Goal: Find contact information: Find contact information

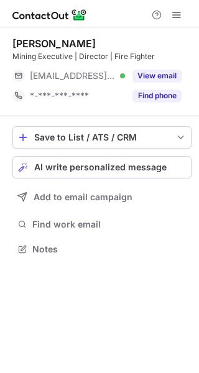
scroll to position [6, 6]
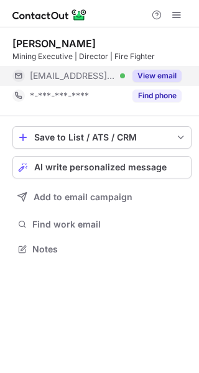
click at [143, 70] on button "View email" at bounding box center [157, 76] width 49 height 12
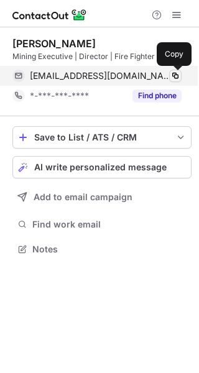
click at [172, 75] on span at bounding box center [176, 76] width 10 height 10
click at [175, 75] on span at bounding box center [176, 76] width 10 height 10
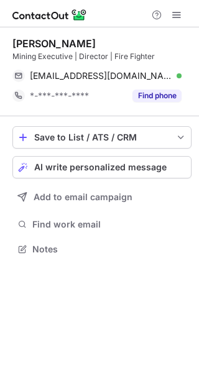
click at [30, 39] on div "Simon Delander" at bounding box center [53, 43] width 83 height 12
copy div "Simon"
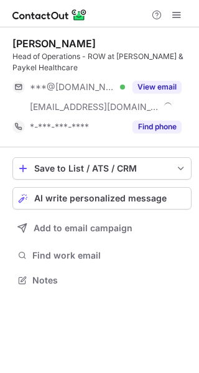
scroll to position [271, 199]
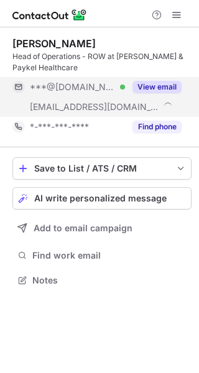
click at [140, 93] on div "View email" at bounding box center [153, 87] width 57 height 20
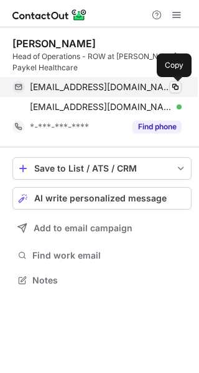
click at [175, 87] on span at bounding box center [176, 87] width 10 height 10
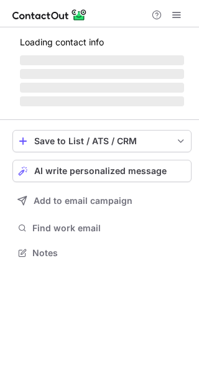
scroll to position [271, 199]
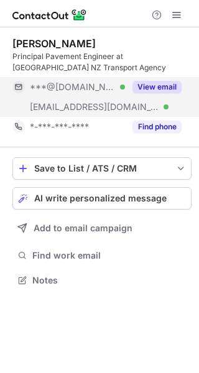
click at [157, 87] on button "View email" at bounding box center [157, 87] width 49 height 12
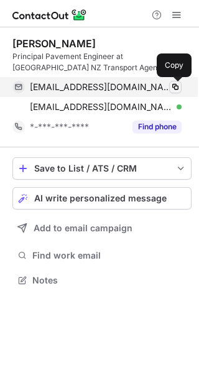
click at [175, 85] on span at bounding box center [176, 87] width 10 height 10
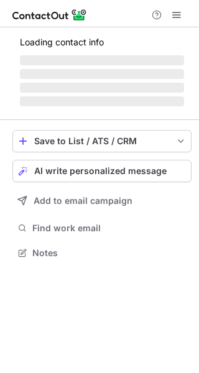
scroll to position [260, 199]
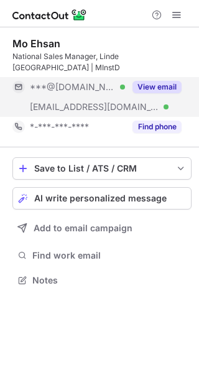
click at [147, 81] on button "View email" at bounding box center [157, 87] width 49 height 12
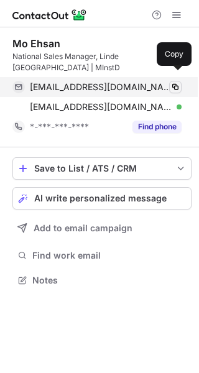
click at [179, 82] on span at bounding box center [176, 87] width 10 height 10
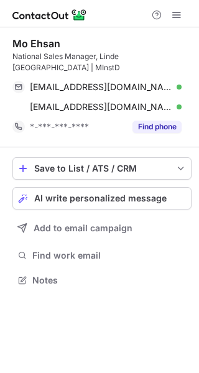
click at [47, 44] on div "Mo Ehsan" at bounding box center [36, 43] width 48 height 12
copy div "Ehsan"
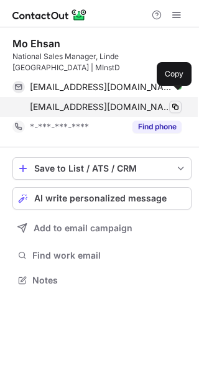
click at [175, 102] on span at bounding box center [176, 107] width 10 height 10
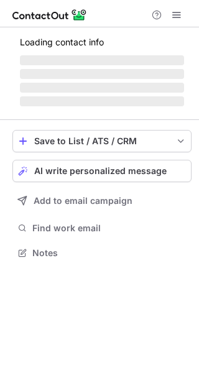
scroll to position [271, 199]
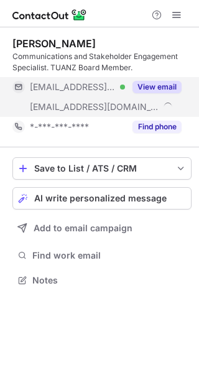
click at [156, 85] on button "View email" at bounding box center [157, 87] width 49 height 12
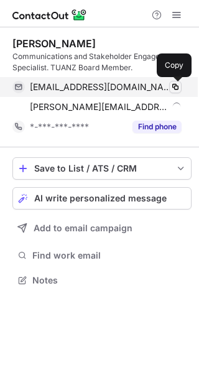
click at [172, 87] on span at bounding box center [176, 87] width 10 height 10
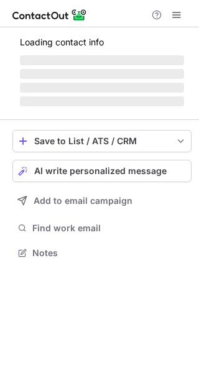
scroll to position [271, 199]
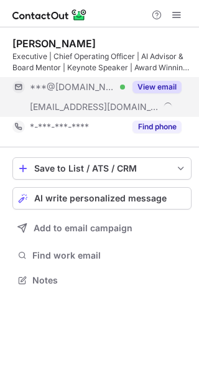
click at [149, 85] on button "View email" at bounding box center [157, 87] width 49 height 12
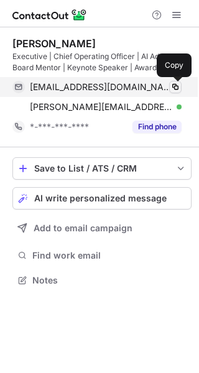
click at [175, 87] on span at bounding box center [176, 87] width 10 height 10
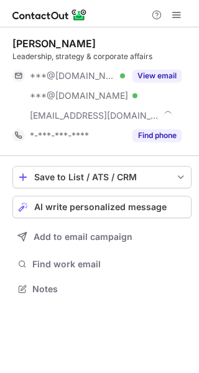
scroll to position [280, 199]
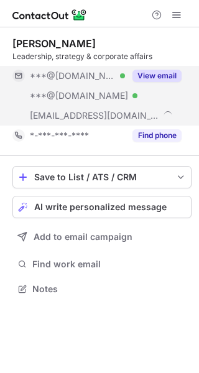
click at [162, 75] on button "View email" at bounding box center [157, 76] width 49 height 12
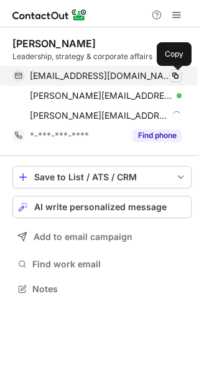
click at [175, 74] on span at bounding box center [176, 76] width 10 height 10
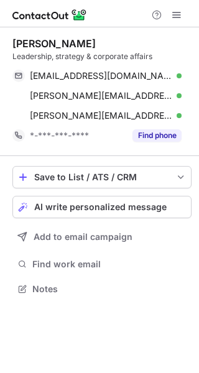
click at [29, 45] on div "Andrew Cushen" at bounding box center [53, 43] width 83 height 12
copy div "Andrew"
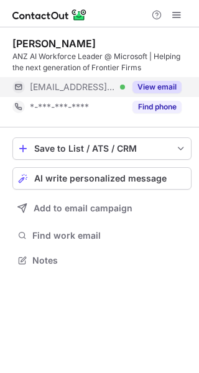
scroll to position [251, 199]
click at [152, 87] on button "View email" at bounding box center [157, 87] width 49 height 12
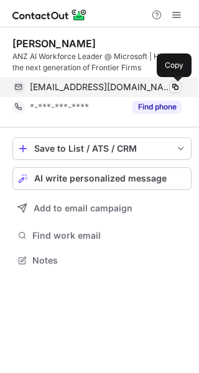
click at [172, 89] on span at bounding box center [176, 87] width 10 height 10
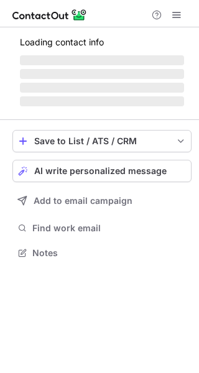
scroll to position [251, 199]
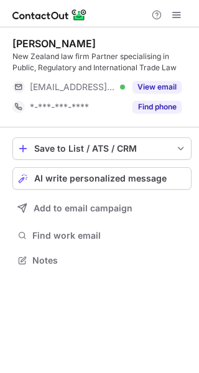
click at [25, 47] on div "[PERSON_NAME]" at bounding box center [53, 43] width 83 height 12
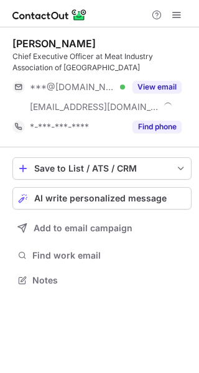
scroll to position [271, 199]
click at [24, 43] on div "Sirma Karapeeva" at bounding box center [53, 43] width 83 height 12
click at [24, 44] on div "Sirma Karapeeva" at bounding box center [53, 43] width 83 height 12
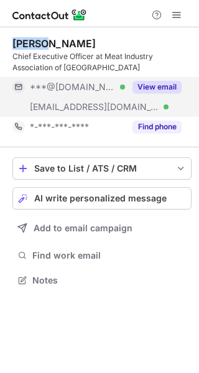
click at [154, 87] on button "View email" at bounding box center [157, 87] width 49 height 12
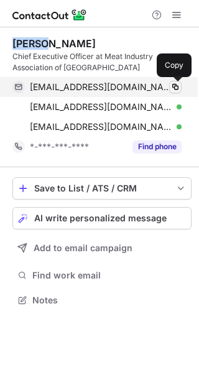
click at [176, 86] on span at bounding box center [176, 87] width 10 height 10
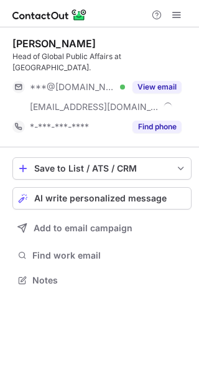
scroll to position [260, 199]
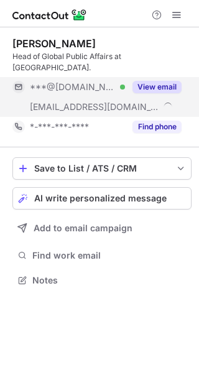
click at [152, 81] on button "View email" at bounding box center [157, 87] width 49 height 12
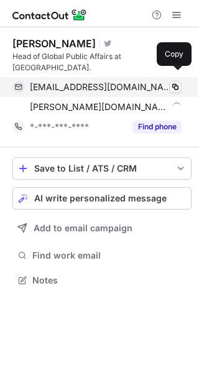
click at [179, 82] on span at bounding box center [176, 87] width 10 height 10
click at [177, 82] on span at bounding box center [176, 87] width 10 height 10
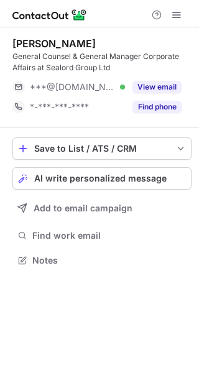
scroll to position [251, 199]
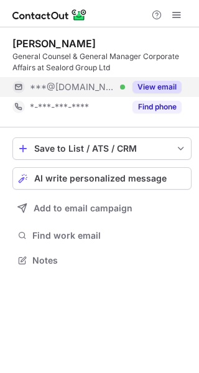
click at [150, 87] on button "View email" at bounding box center [157, 87] width 49 height 12
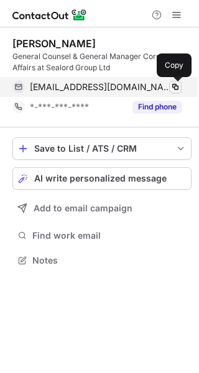
click at [175, 89] on span at bounding box center [176, 87] width 10 height 10
